Goal: Complete application form

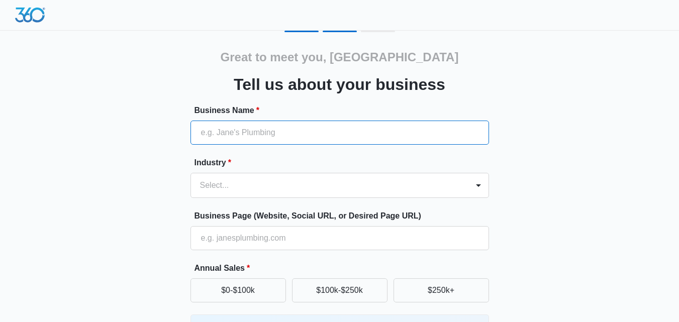
click at [308, 135] on input "Business Name *" at bounding box center [340, 133] width 299 height 24
type input "Blu Crescent Engraving"
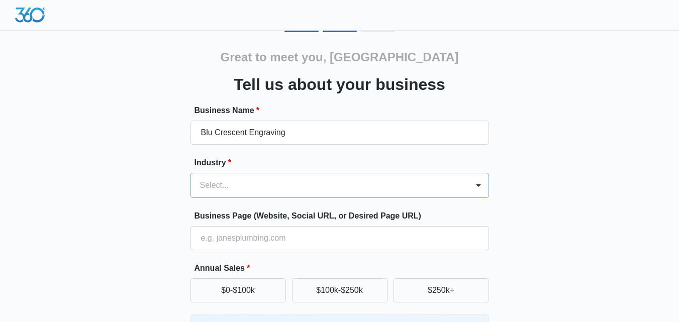
click at [267, 185] on div at bounding box center [327, 186] width 255 height 14
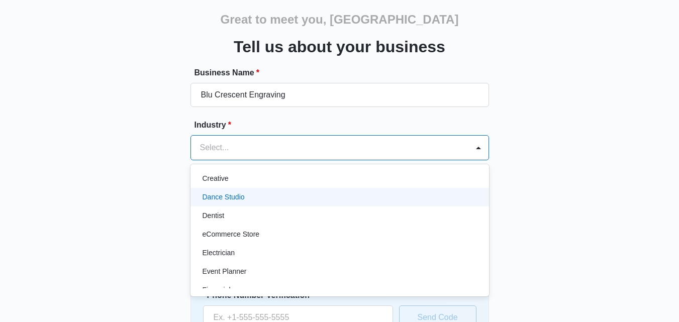
scroll to position [192, 0]
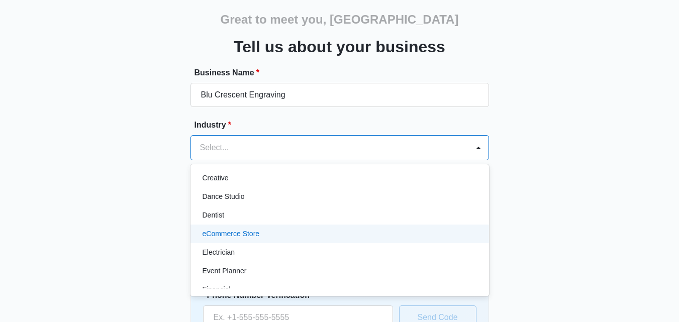
click at [276, 230] on div "eCommerce Store" at bounding box center [339, 234] width 273 height 11
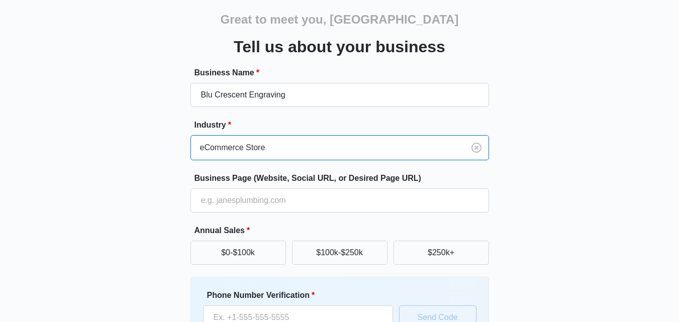
click at [152, 224] on div "Great to meet you, [PERSON_NAME] us about your business Business Name * Blu Cre…" at bounding box center [339, 197] width 603 height 408
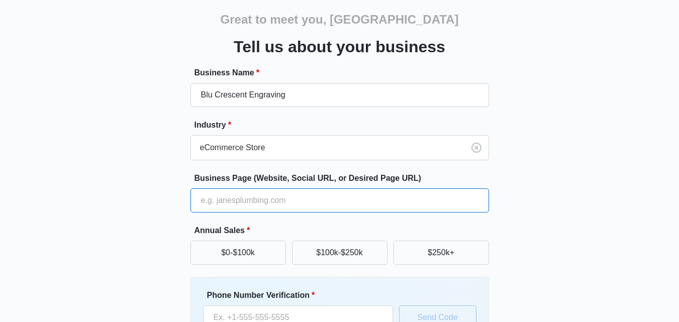
click at [272, 205] on input "Business Page (Website, Social URL, or Desired Page URL)" at bounding box center [340, 201] width 299 height 24
paste input "[URL][DOMAIN_NAME]"
type input "[URL][DOMAIN_NAME]"
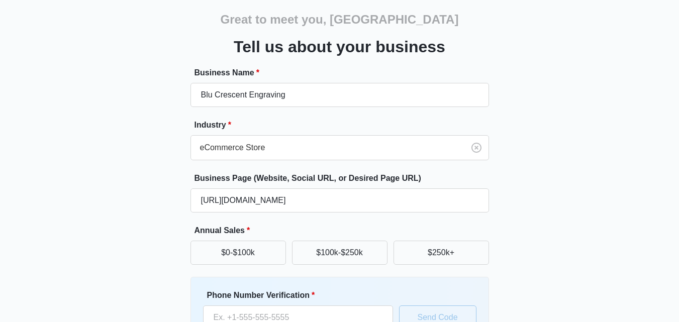
click at [97, 222] on div "Great to meet you, [PERSON_NAME] us about your business Business Name * Blu Cre…" at bounding box center [339, 197] width 603 height 408
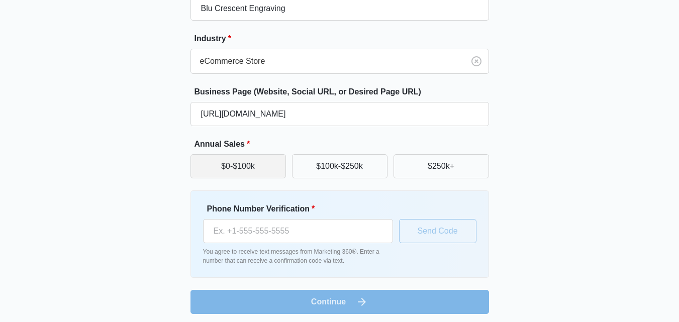
click at [246, 176] on button "$0-$100k" at bounding box center [239, 166] width 96 height 24
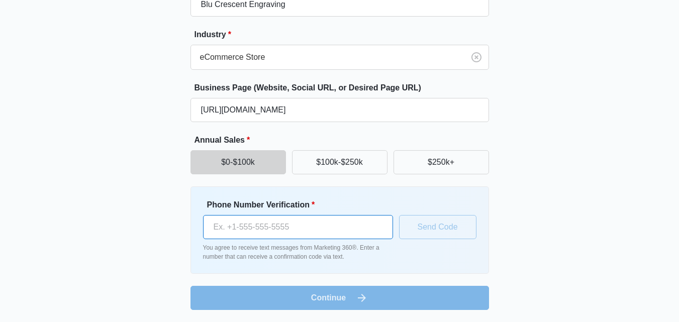
click at [253, 228] on input "Phone Number Verification *" at bounding box center [298, 227] width 190 height 24
type input "[PHONE_NUMBER]"
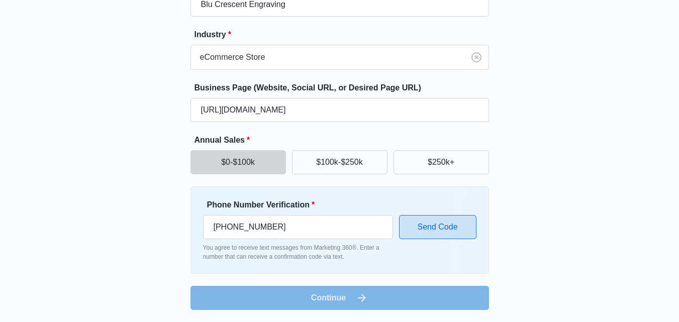
click at [441, 218] on button "Send Code" at bounding box center [437, 227] width 77 height 24
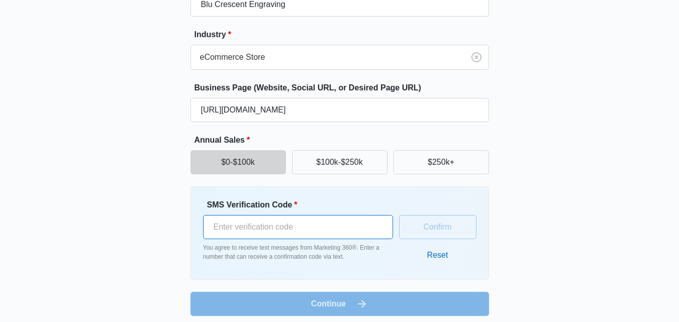
click at [306, 231] on input "SMS Verification Code *" at bounding box center [298, 227] width 190 height 24
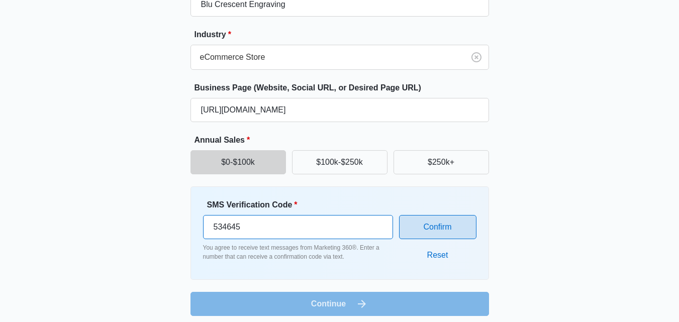
type input "534645"
click at [416, 224] on button "Confirm" at bounding box center [437, 227] width 77 height 24
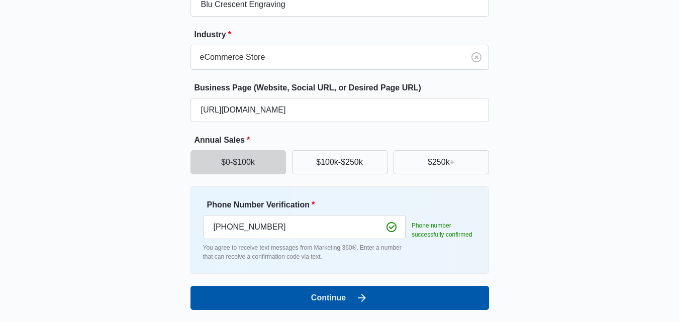
click at [328, 300] on button "Continue" at bounding box center [340, 298] width 299 height 24
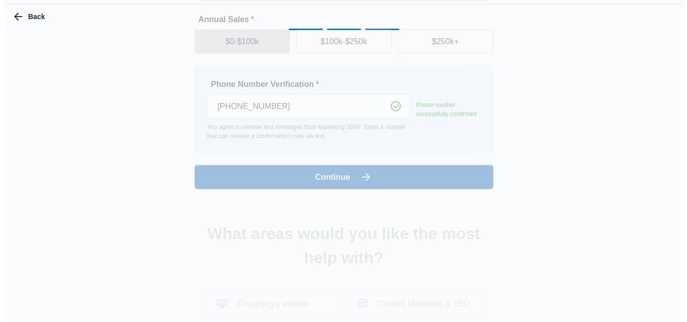
scroll to position [0, 0]
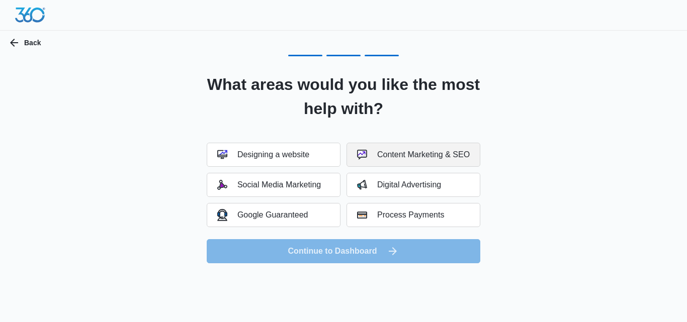
click at [414, 165] on button "Content Marketing & SEO" at bounding box center [413, 155] width 134 height 24
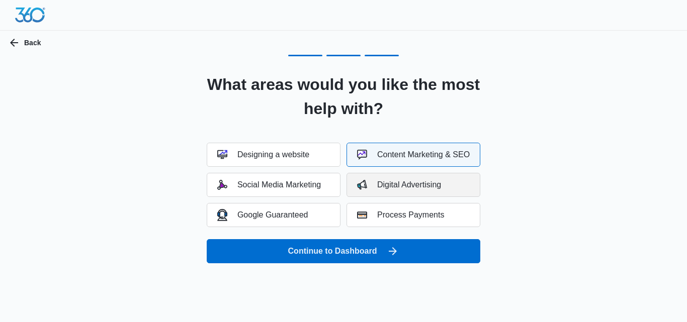
click at [414, 176] on button "Digital Advertising" at bounding box center [413, 185] width 134 height 24
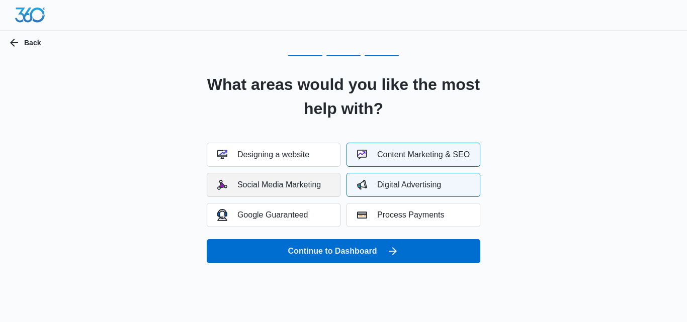
click at [289, 178] on button "Social Media Marketing" at bounding box center [274, 185] width 134 height 24
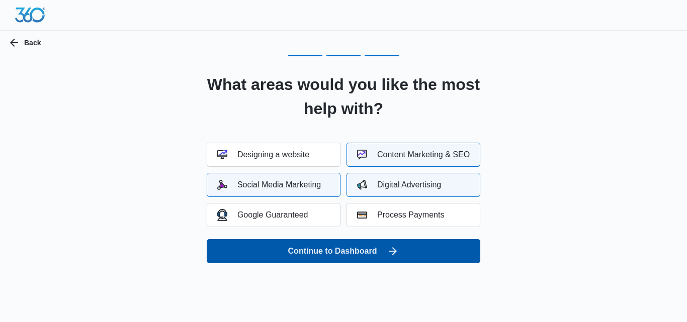
click at [352, 244] on button "Continue to Dashboard" at bounding box center [344, 251] width 274 height 24
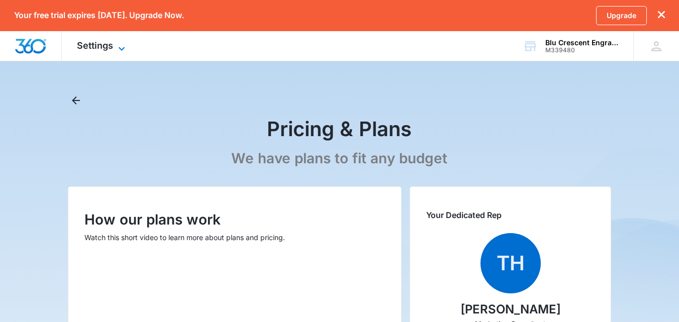
click at [116, 50] on icon at bounding box center [122, 49] width 12 height 12
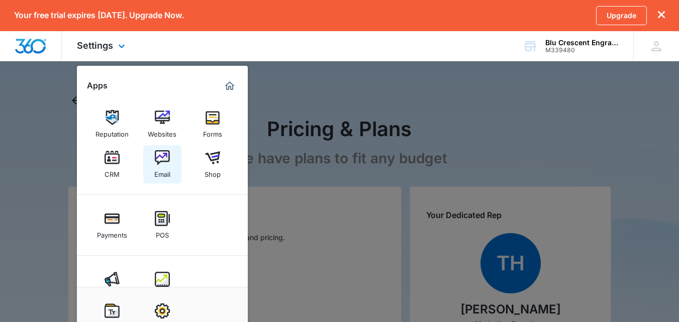
scroll to position [30, 0]
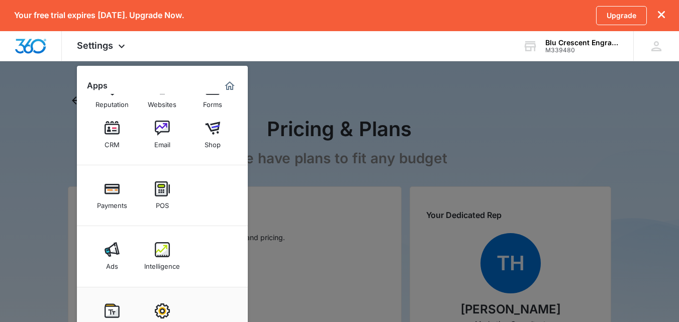
click at [397, 107] on div at bounding box center [339, 161] width 679 height 322
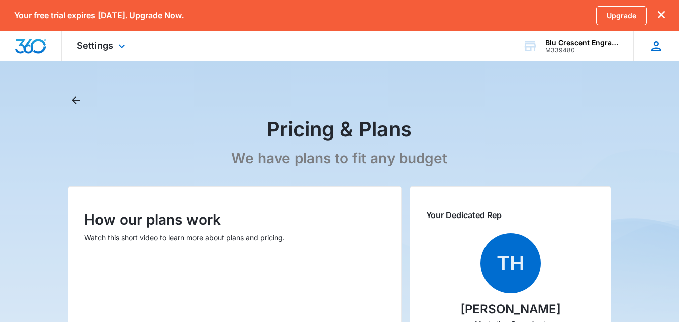
click at [649, 46] on icon at bounding box center [656, 46] width 15 height 15
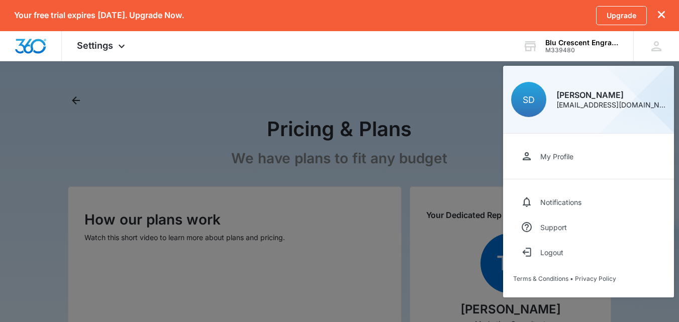
click at [427, 115] on div at bounding box center [339, 161] width 679 height 322
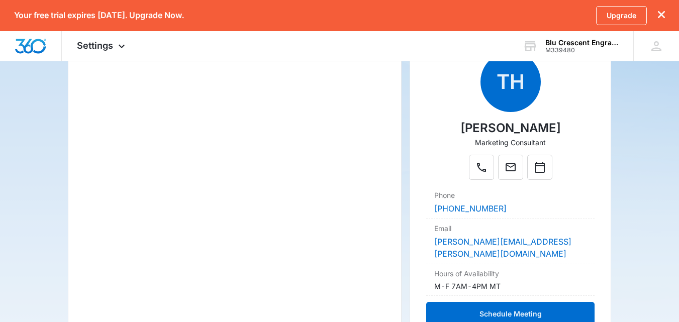
scroll to position [183, 0]
